Goal: Information Seeking & Learning: Check status

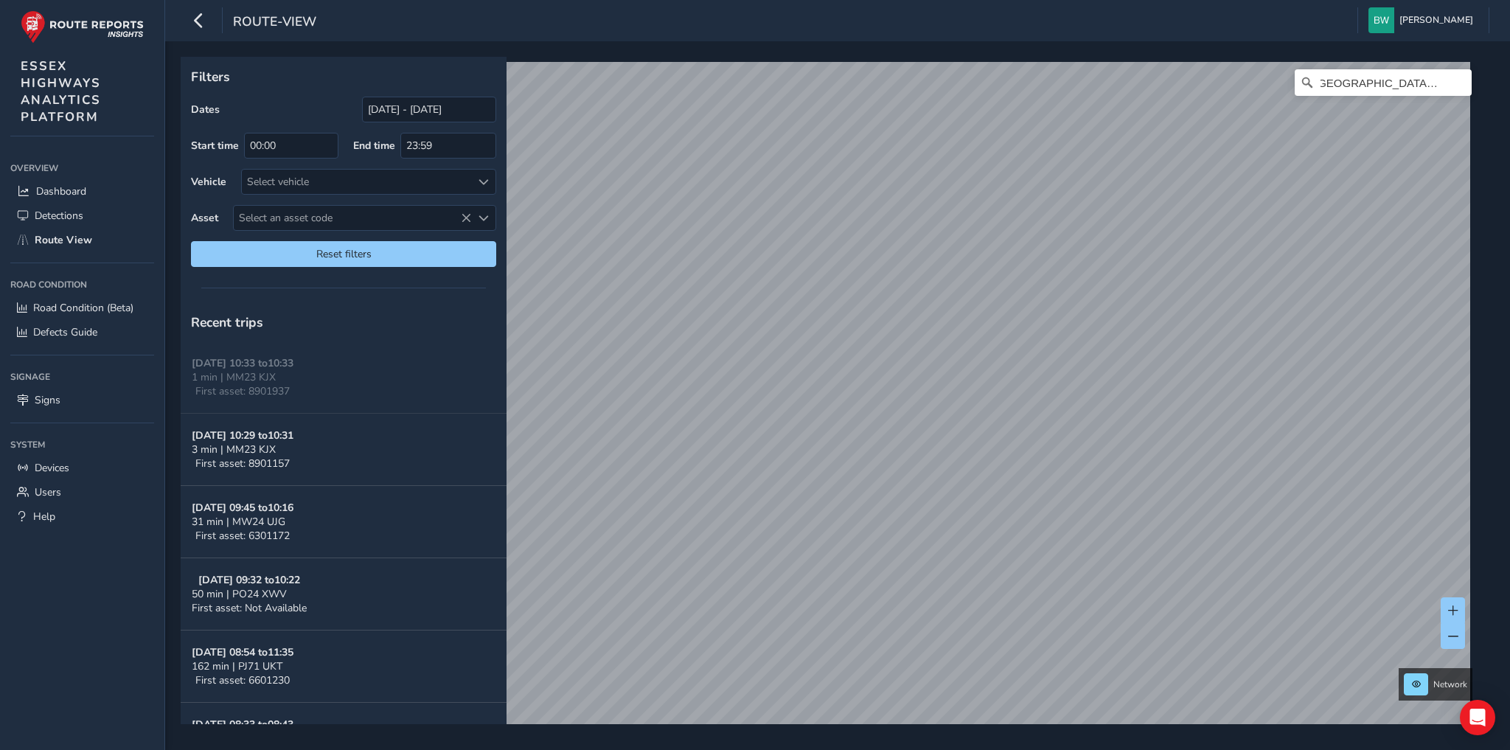
scroll to position [0, 12]
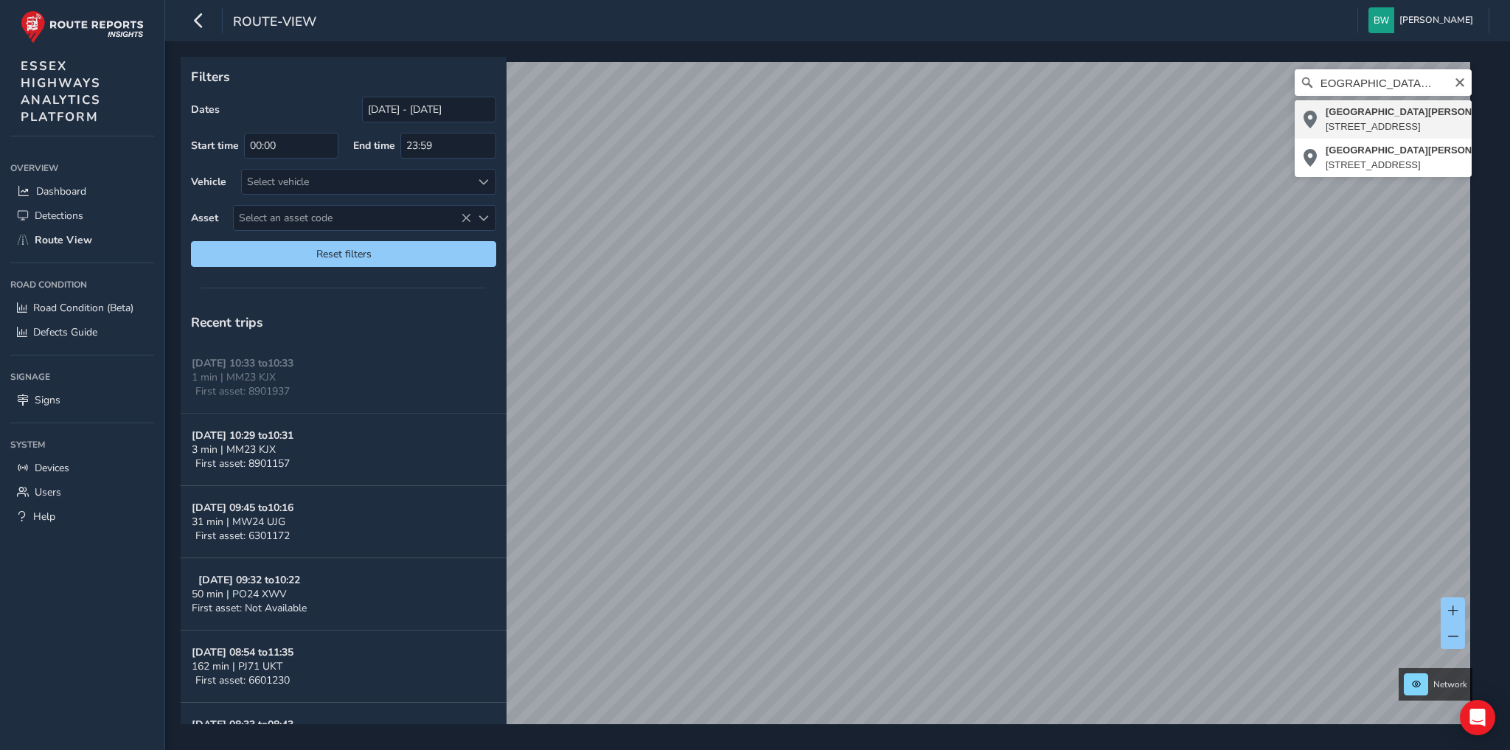
type input "[STREET_ADDRESS][PERSON_NAME]"
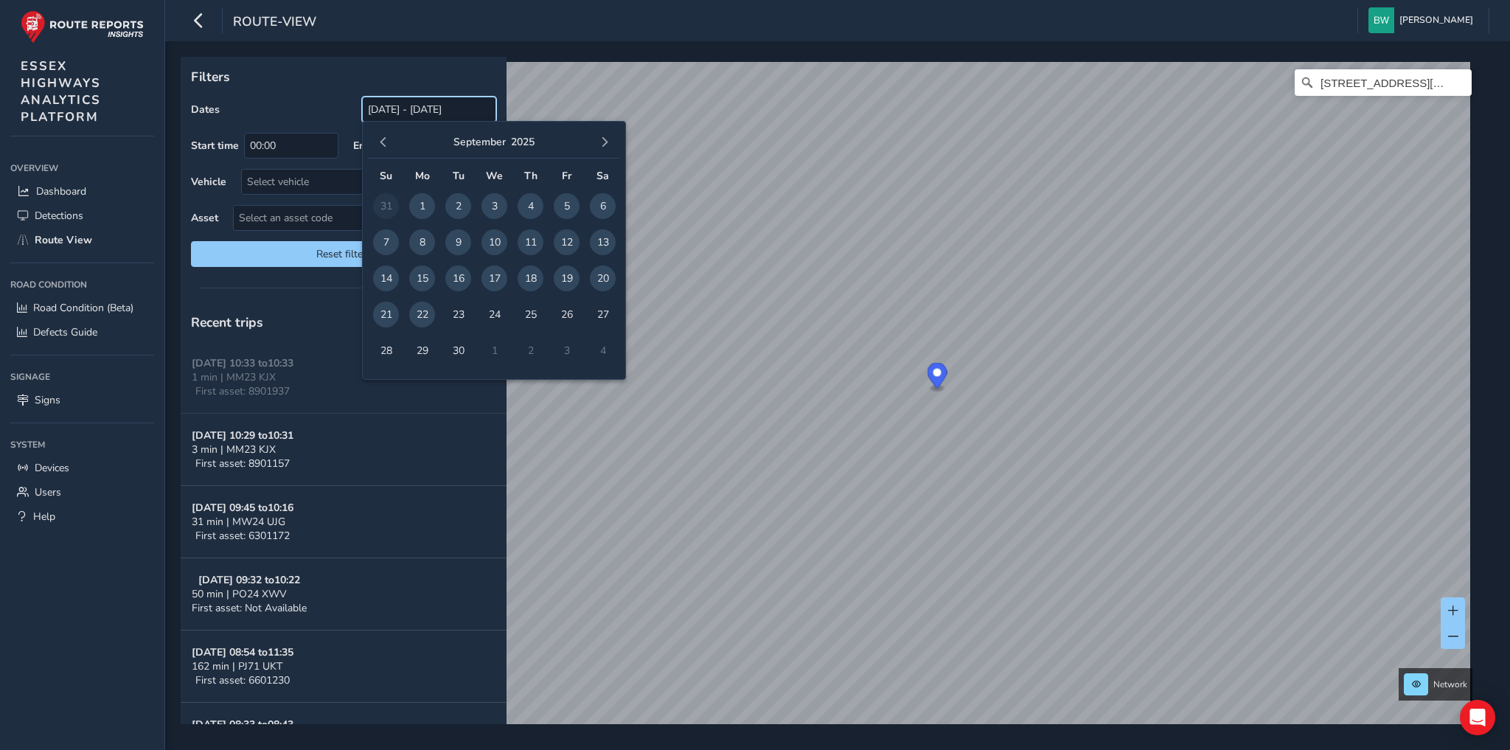
click at [409, 105] on input "[DATE] - [DATE]" at bounding box center [429, 110] width 134 height 26
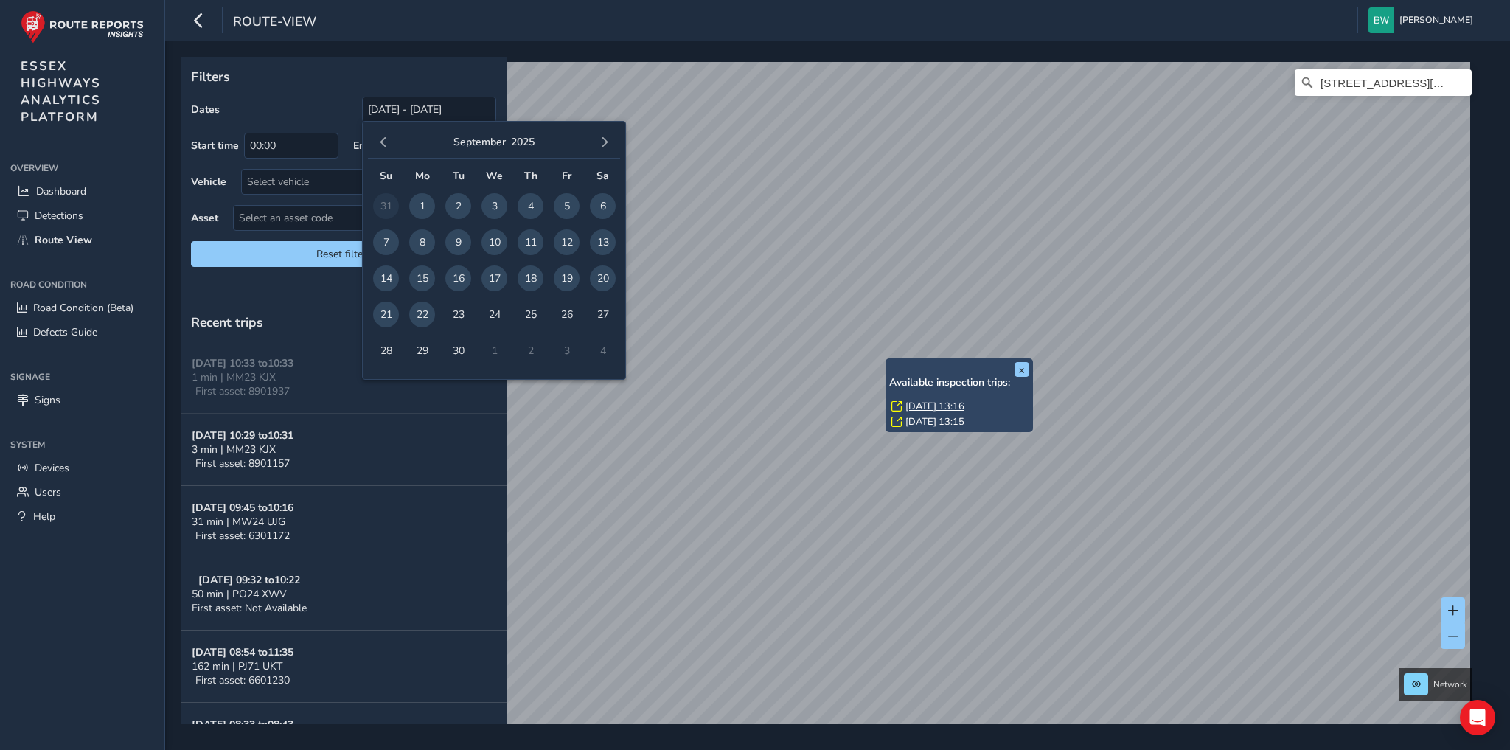
click at [935, 405] on link "[DATE] 13:16" at bounding box center [935, 406] width 59 height 13
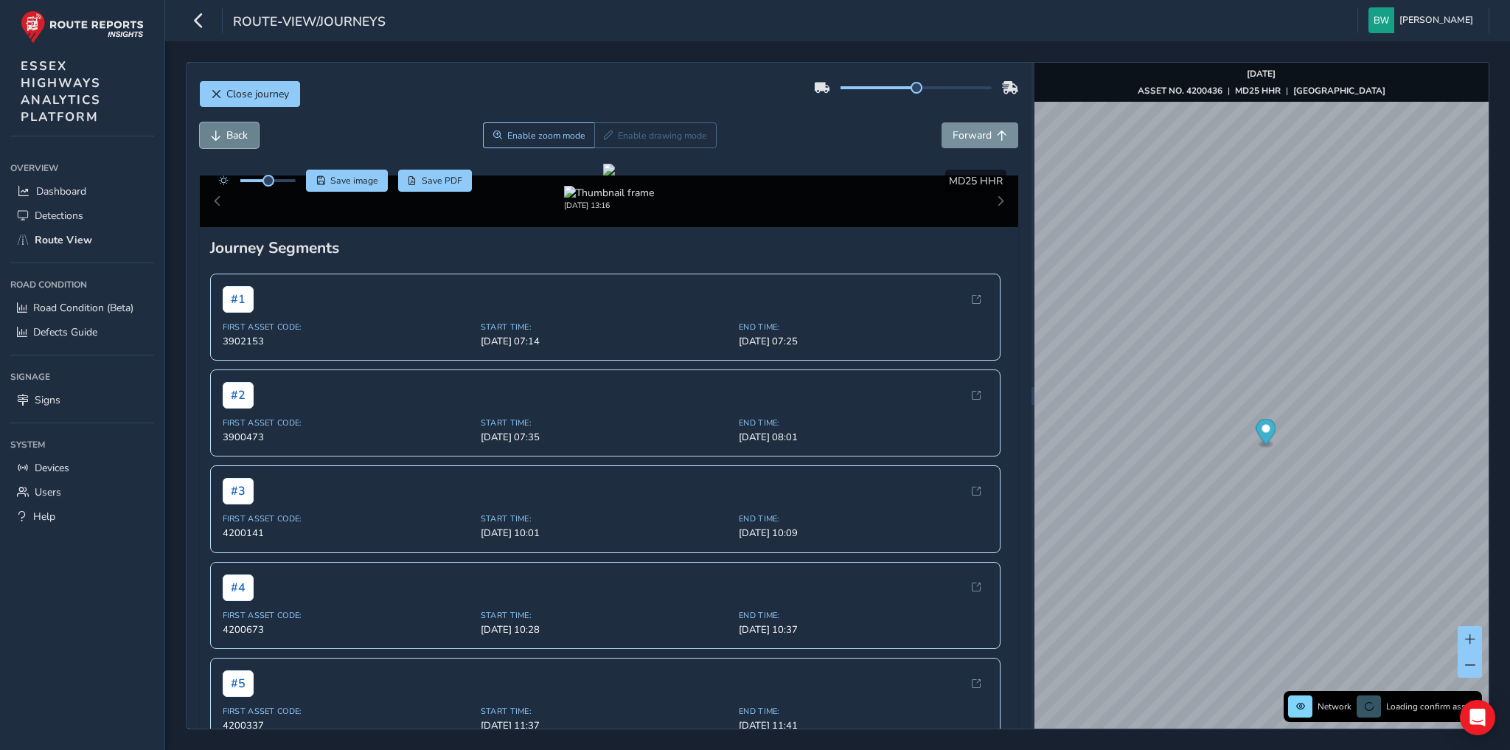
click at [240, 133] on span "Back" at bounding box center [236, 135] width 21 height 14
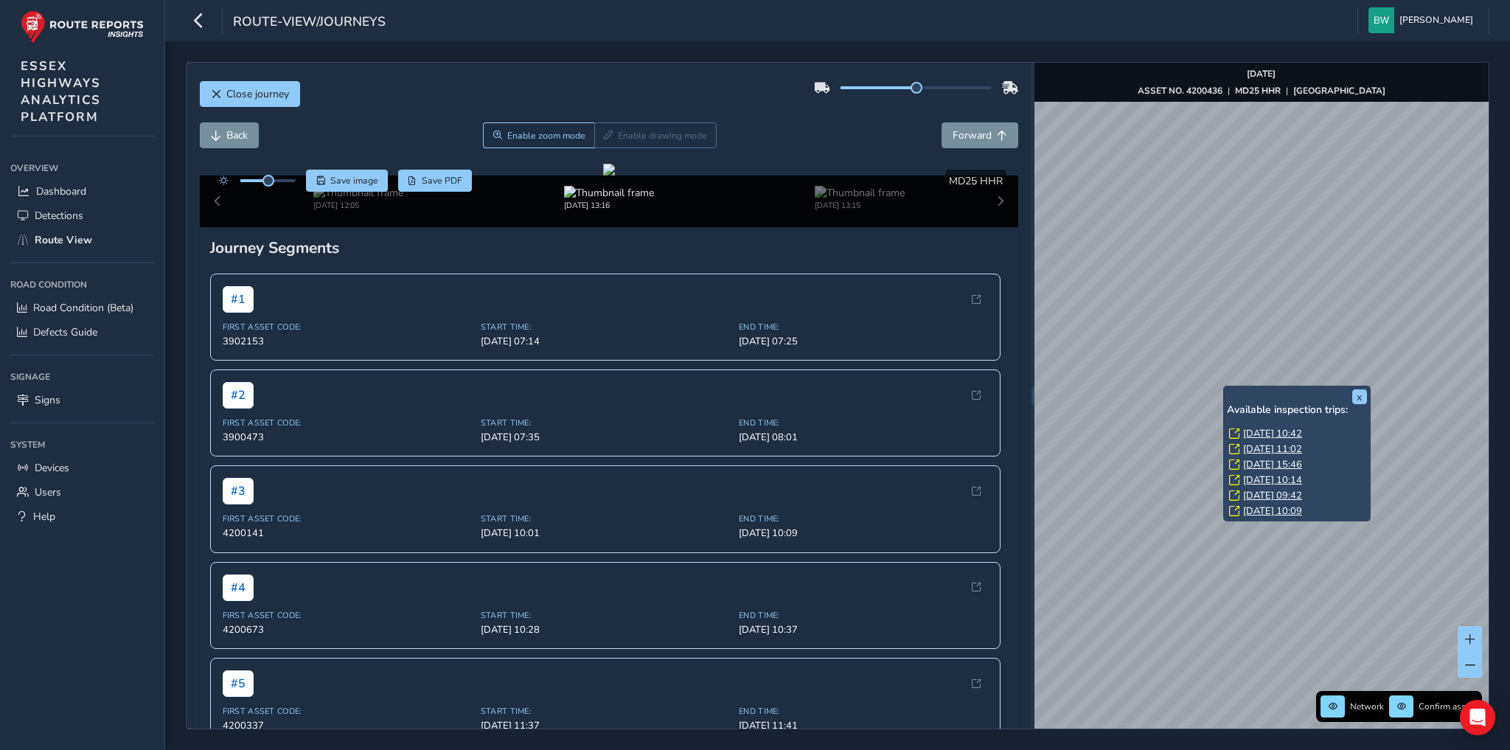
click at [1273, 434] on link "[DATE] 10:42" at bounding box center [1272, 433] width 59 height 13
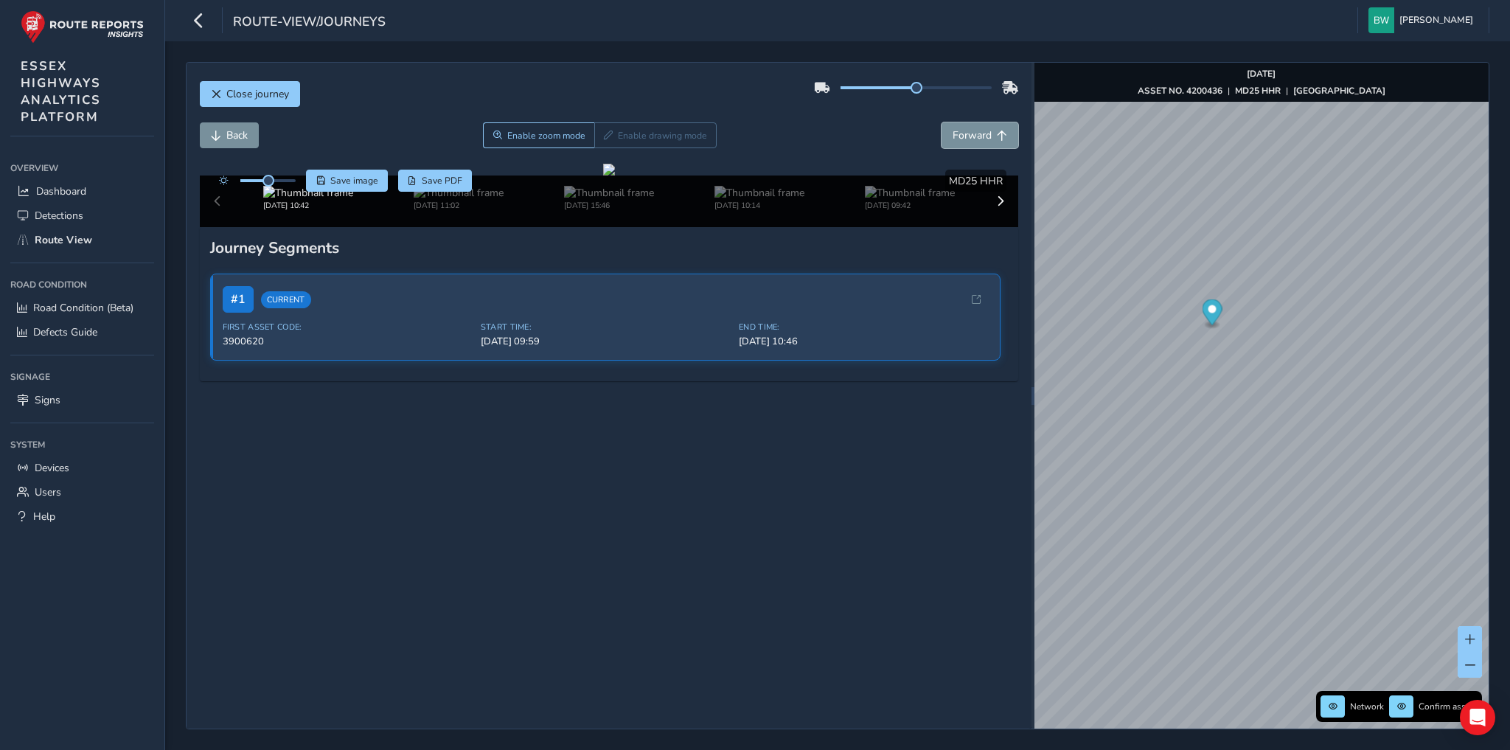
click at [962, 136] on span "Forward" at bounding box center [972, 135] width 39 height 14
click at [239, 126] on button "Back" at bounding box center [229, 135] width 59 height 26
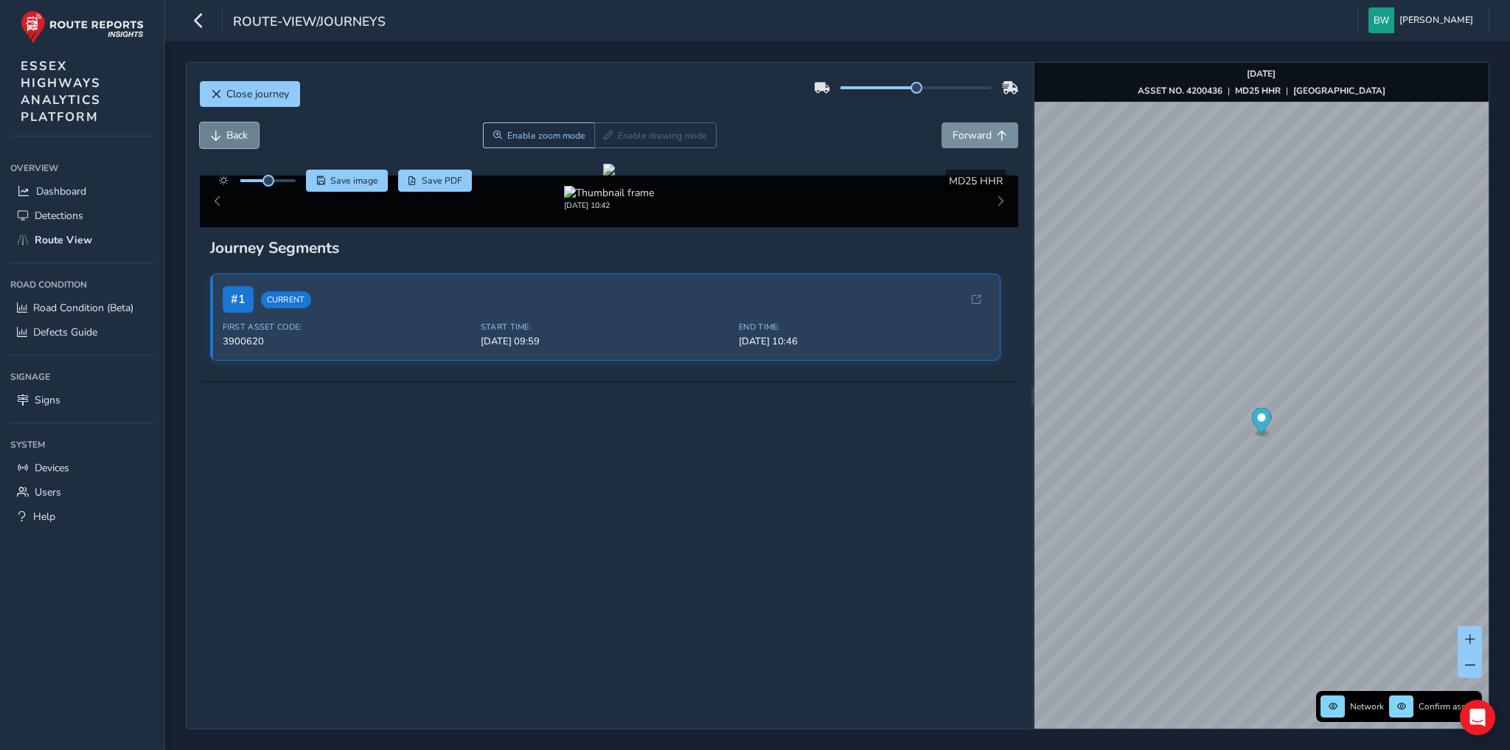
click at [239, 126] on button "Back" at bounding box center [229, 135] width 59 height 26
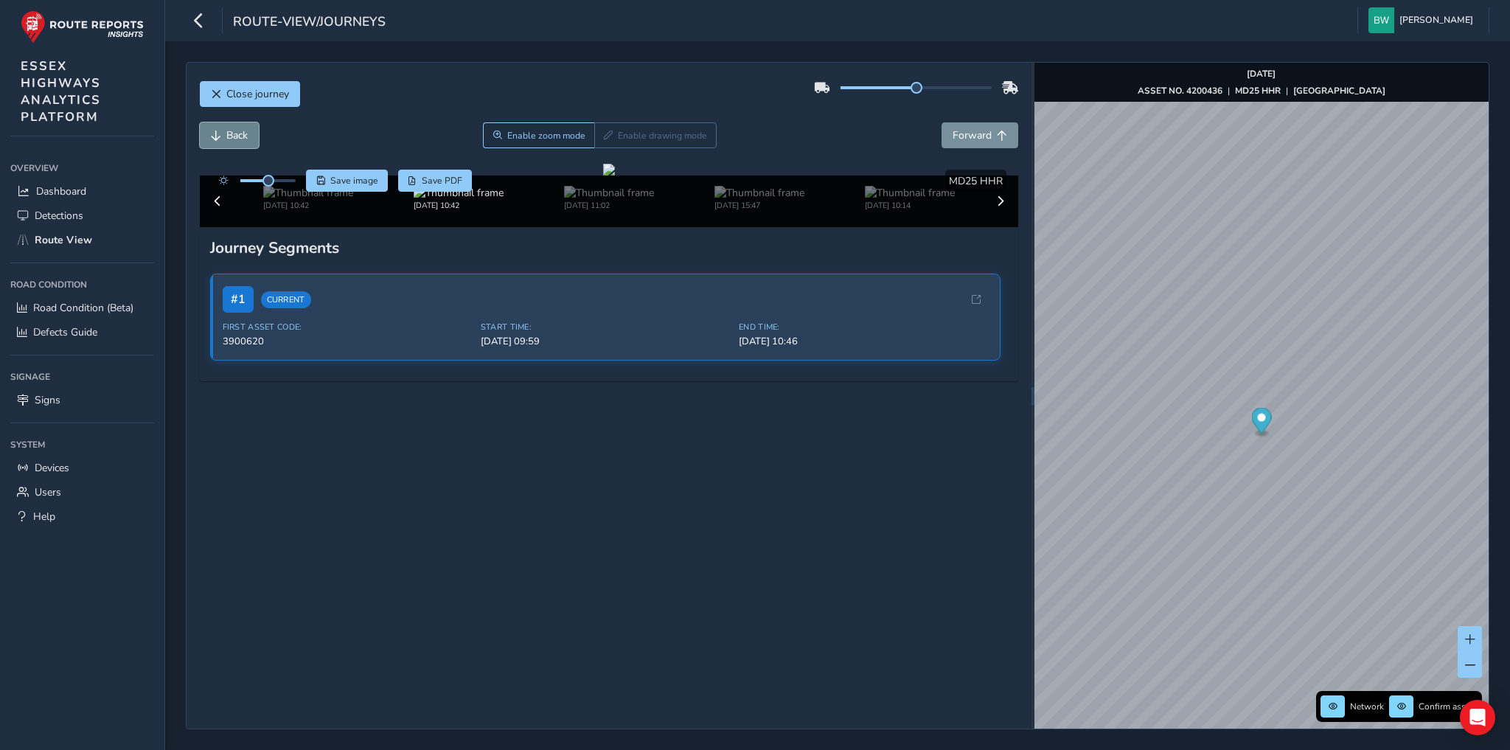
click at [239, 126] on button "Back" at bounding box center [229, 135] width 59 height 26
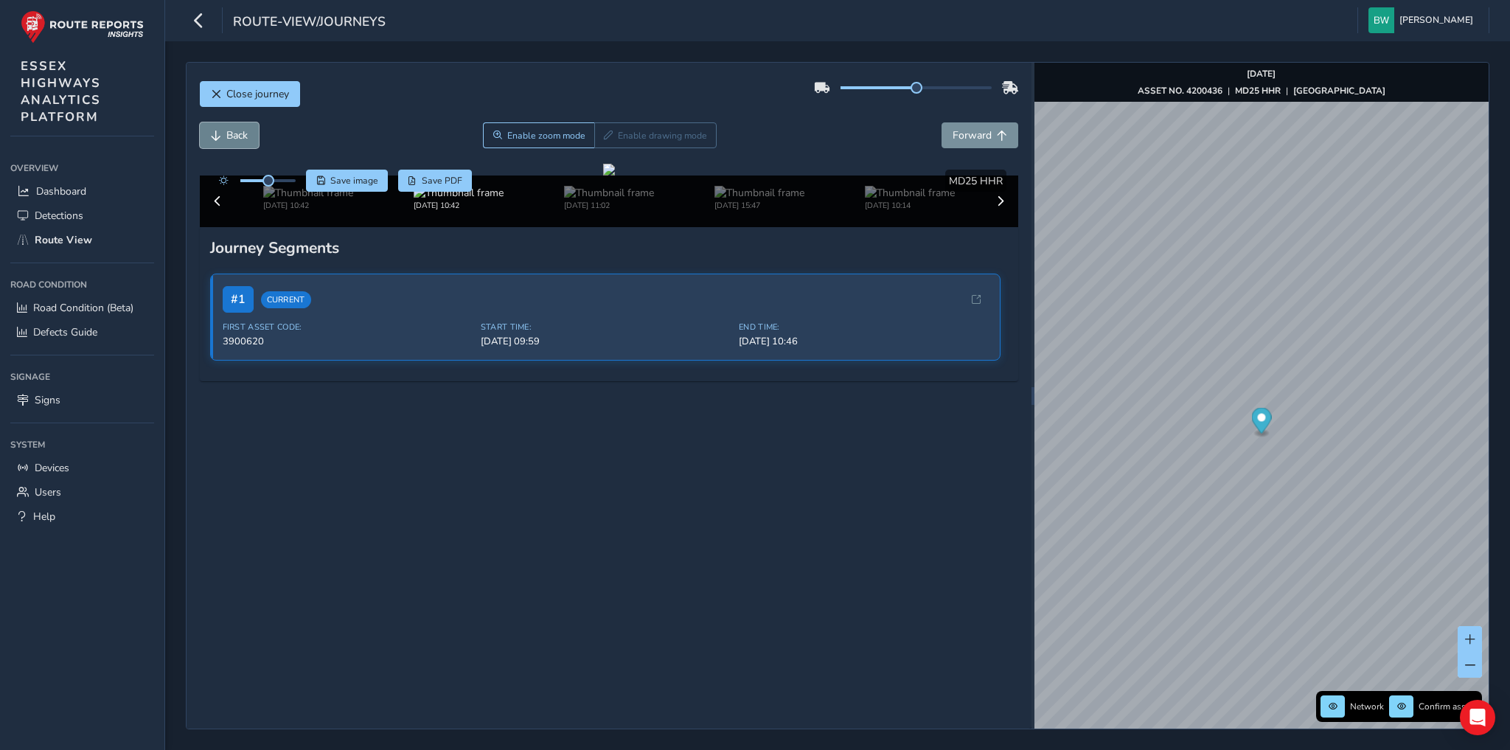
click at [239, 126] on button "Back" at bounding box center [229, 135] width 59 height 26
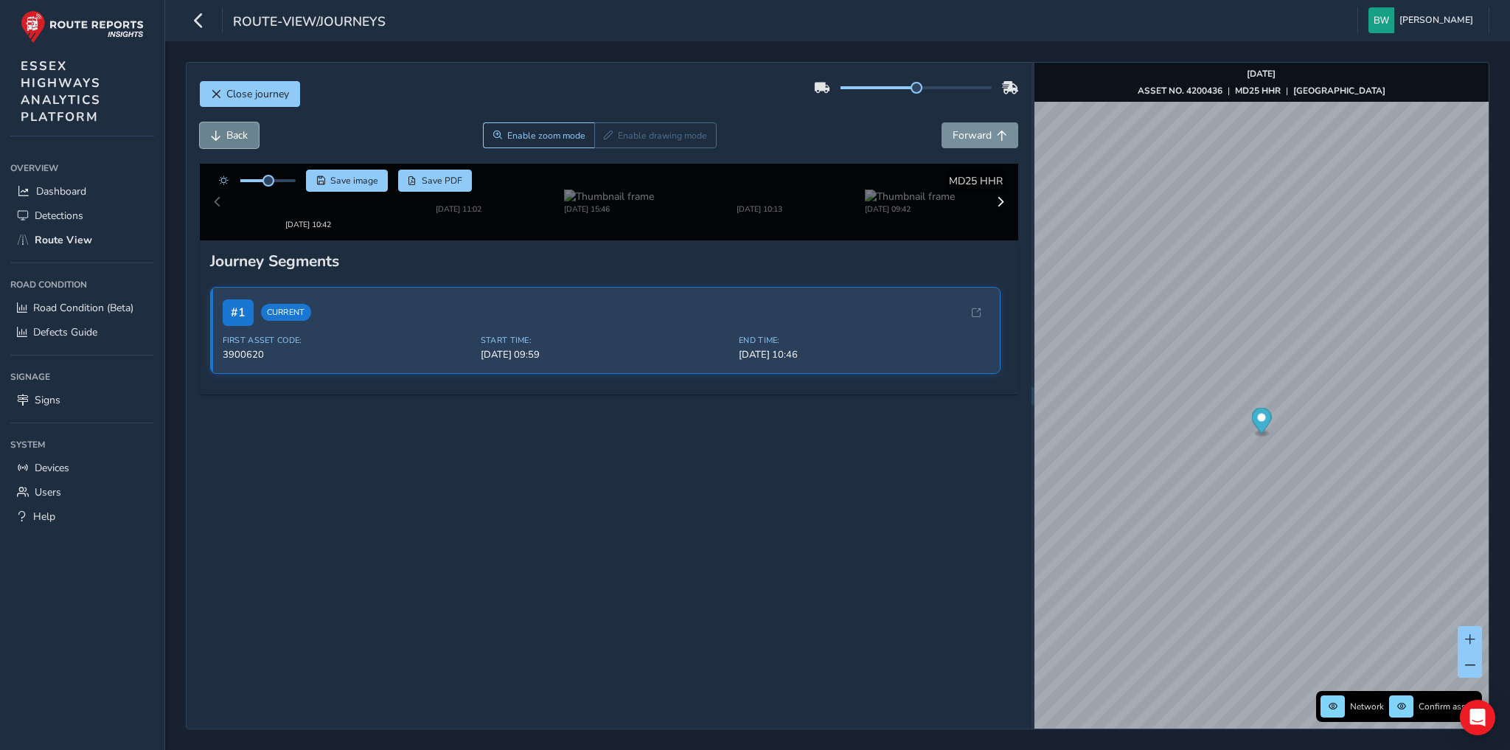
click at [221, 130] on button "Back" at bounding box center [229, 135] width 59 height 26
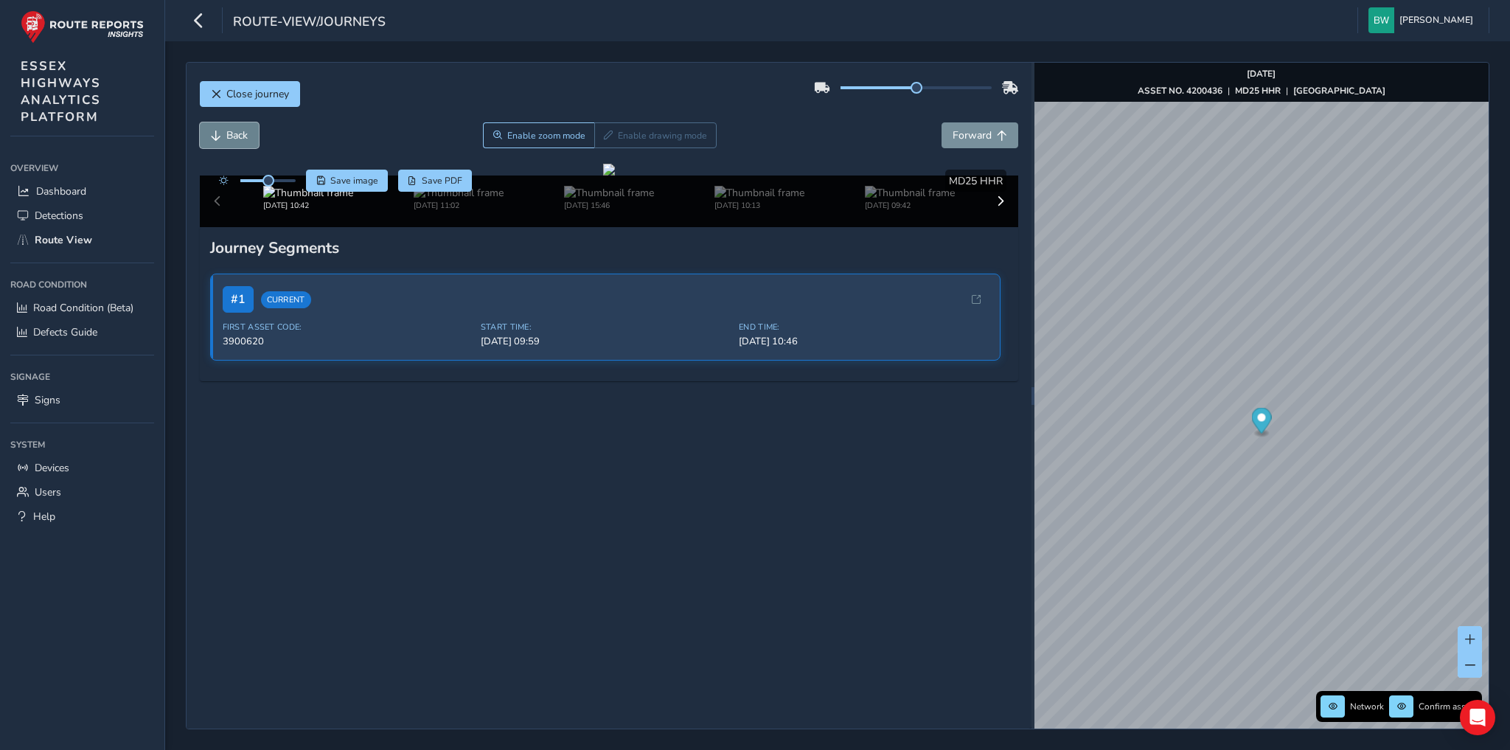
click at [221, 130] on button "Back" at bounding box center [229, 135] width 59 height 26
click at [953, 137] on span "Forward" at bounding box center [972, 135] width 39 height 14
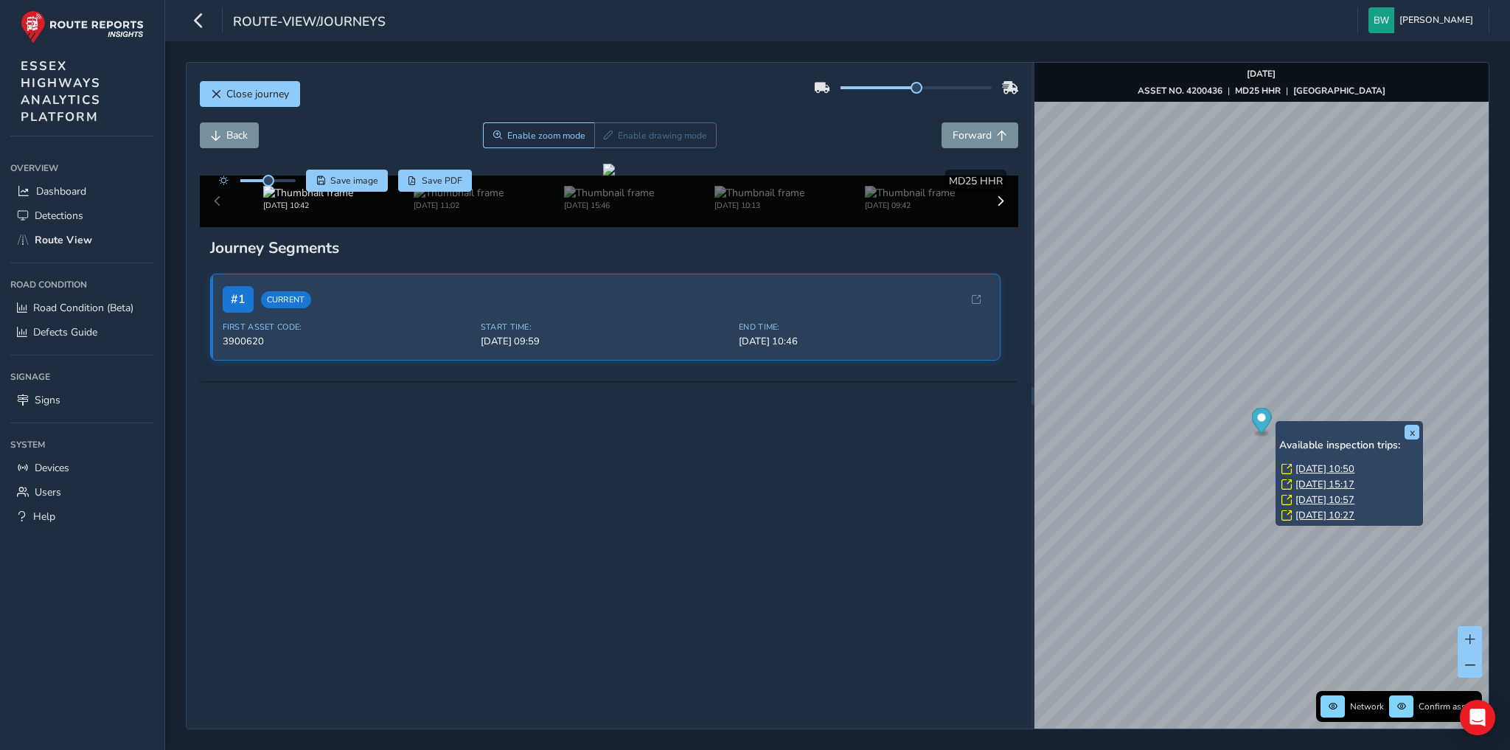
click at [1313, 466] on link "[DATE] 10:50" at bounding box center [1325, 468] width 59 height 13
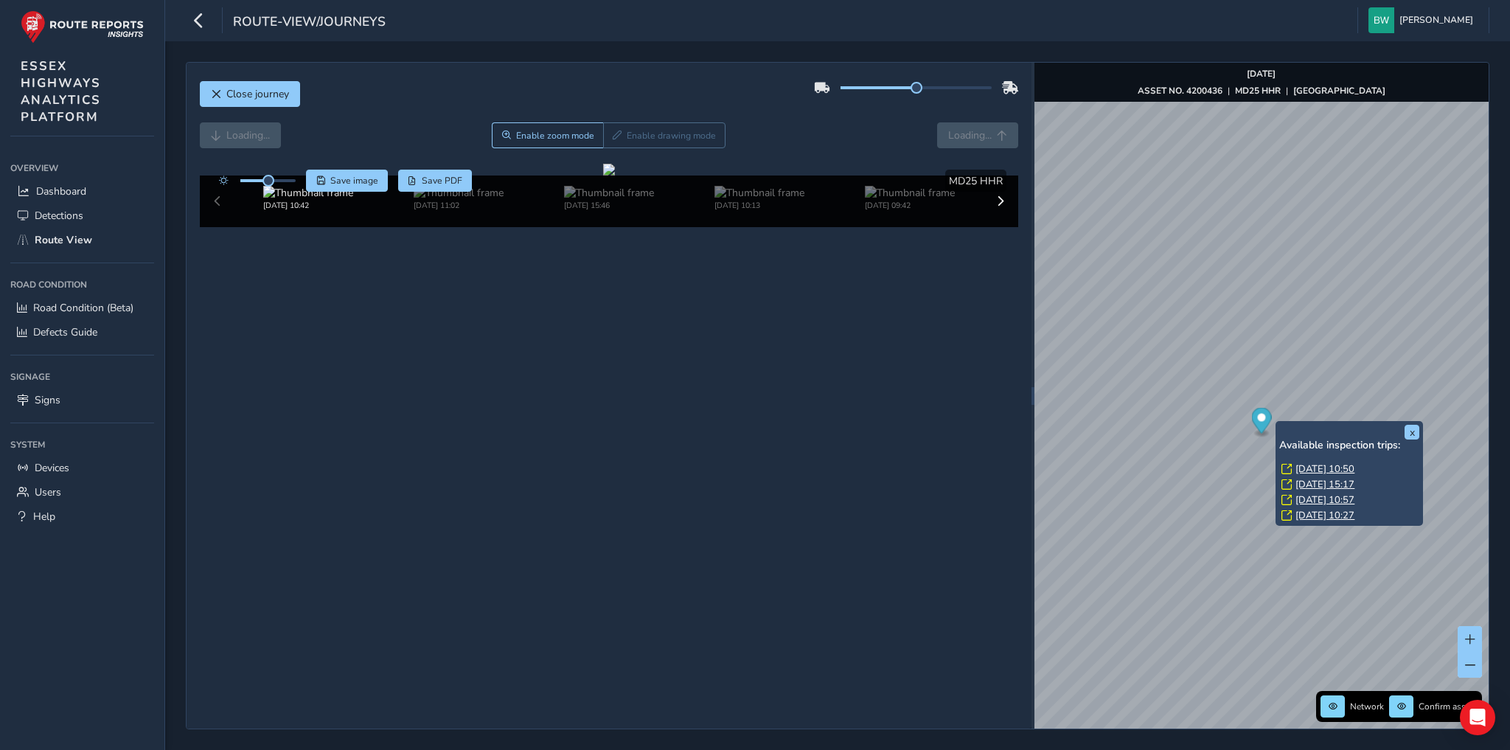
click at [1310, 466] on link "[DATE] 10:50" at bounding box center [1325, 468] width 59 height 13
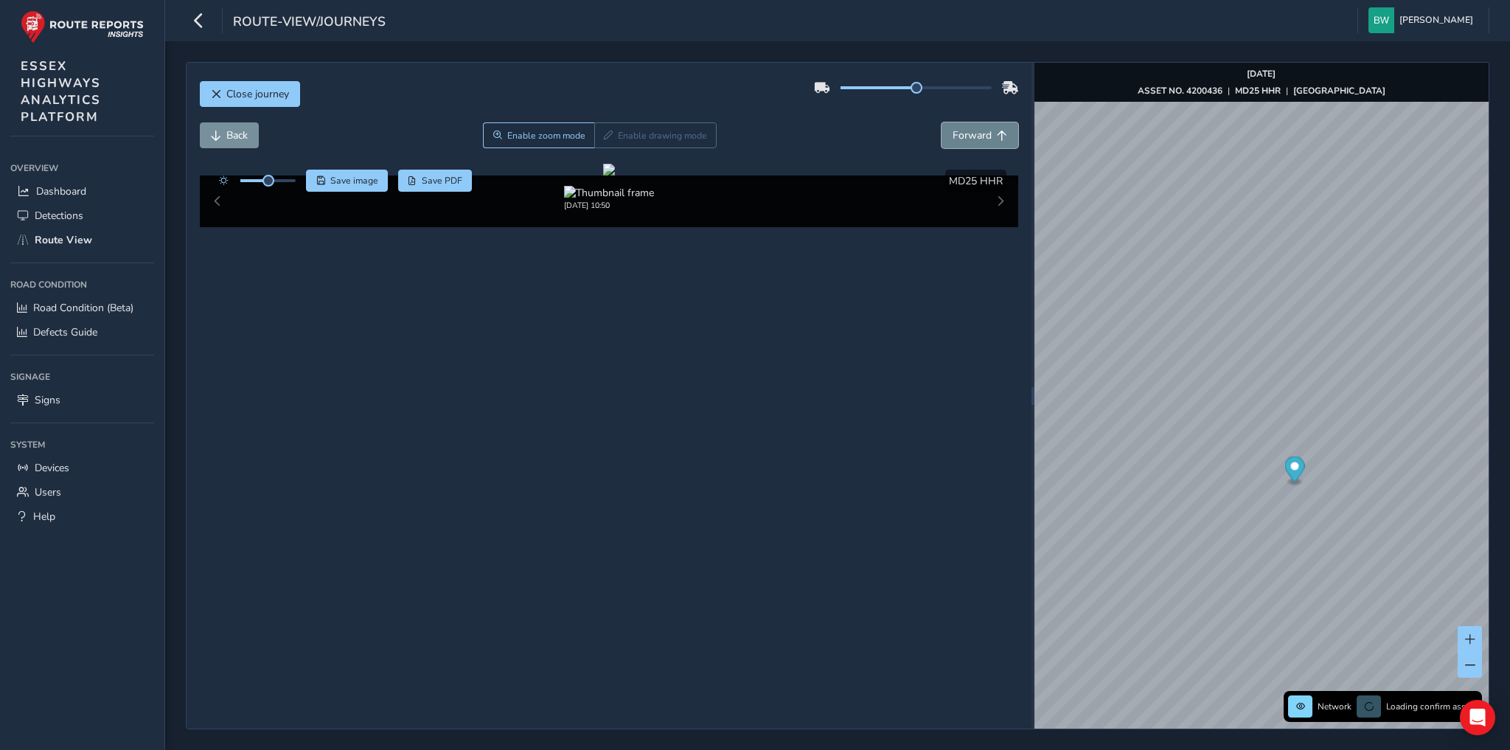
click at [998, 133] on span "Forward" at bounding box center [1002, 136] width 10 height 10
click at [217, 131] on span "Back" at bounding box center [216, 136] width 10 height 10
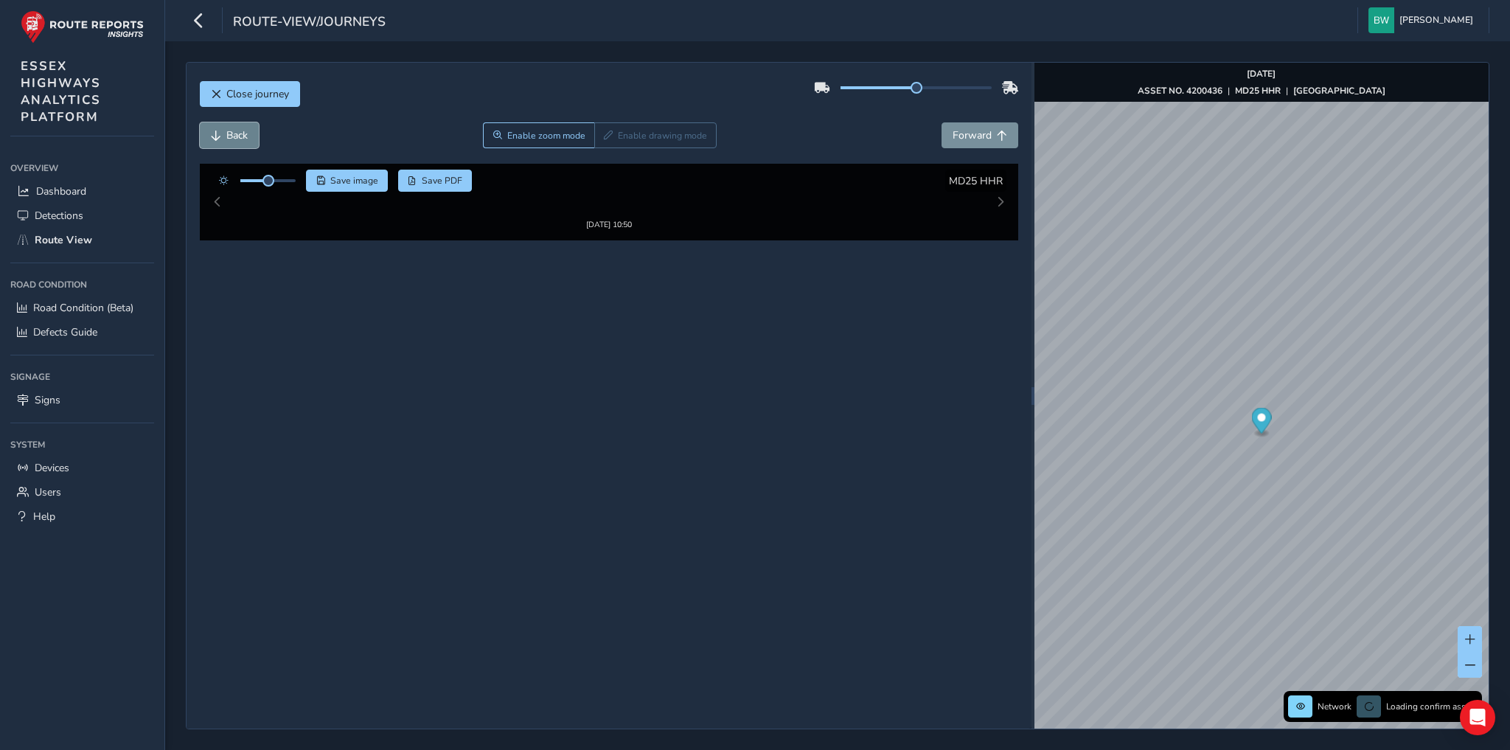
click at [217, 131] on span "Back" at bounding box center [216, 136] width 10 height 10
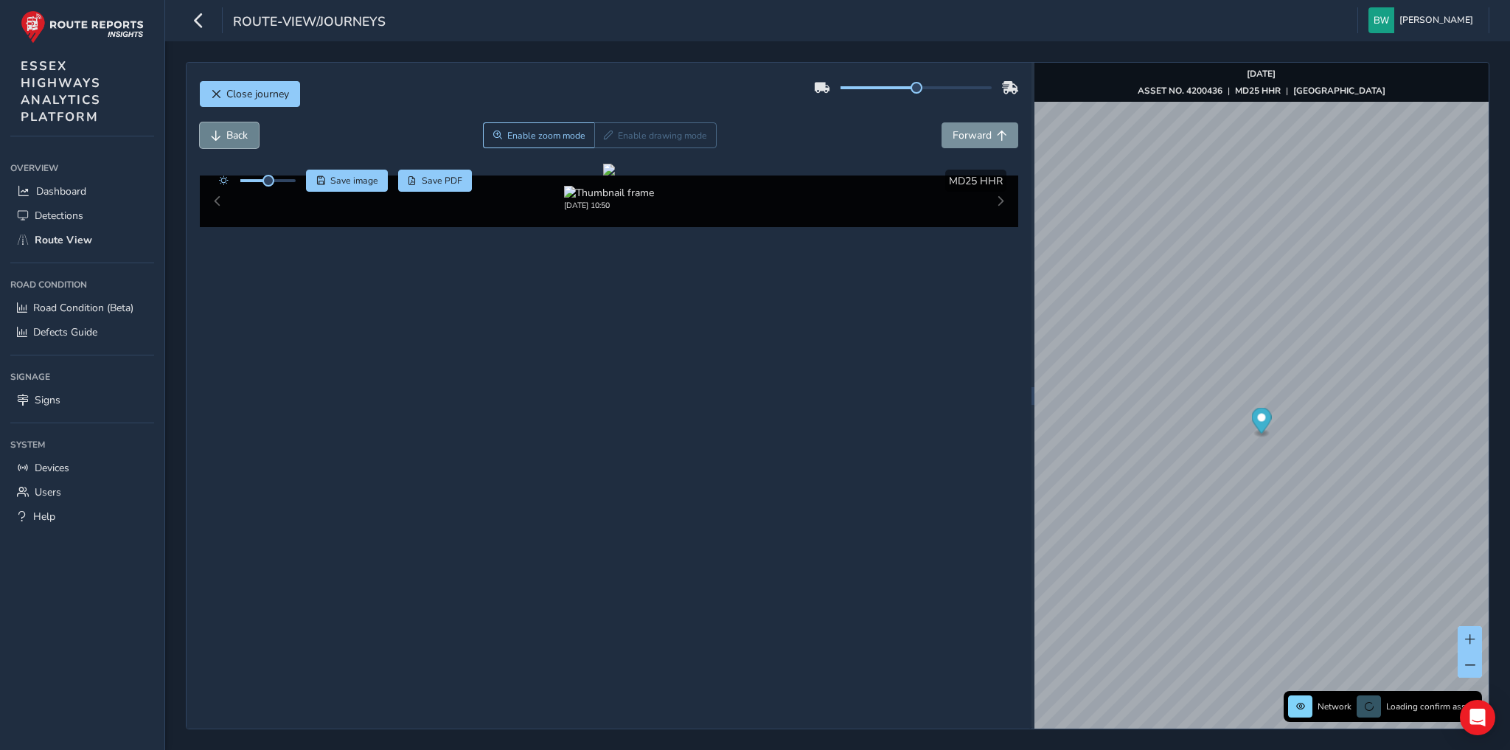
click at [217, 131] on span "Back" at bounding box center [216, 136] width 10 height 10
